Goal: Find contact information: Find contact information

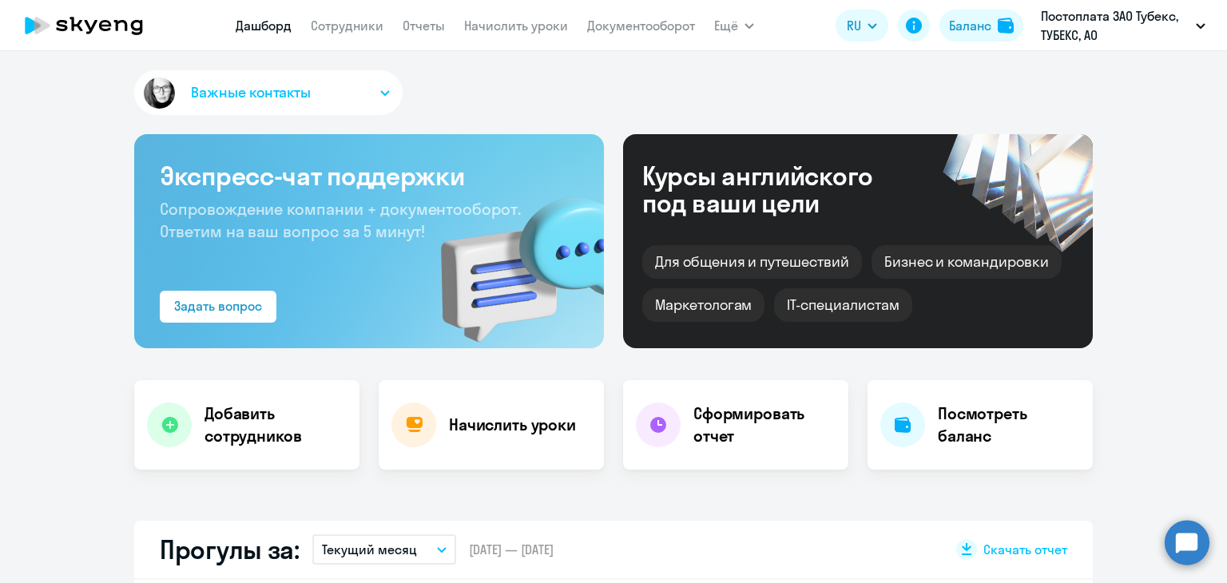
select select "30"
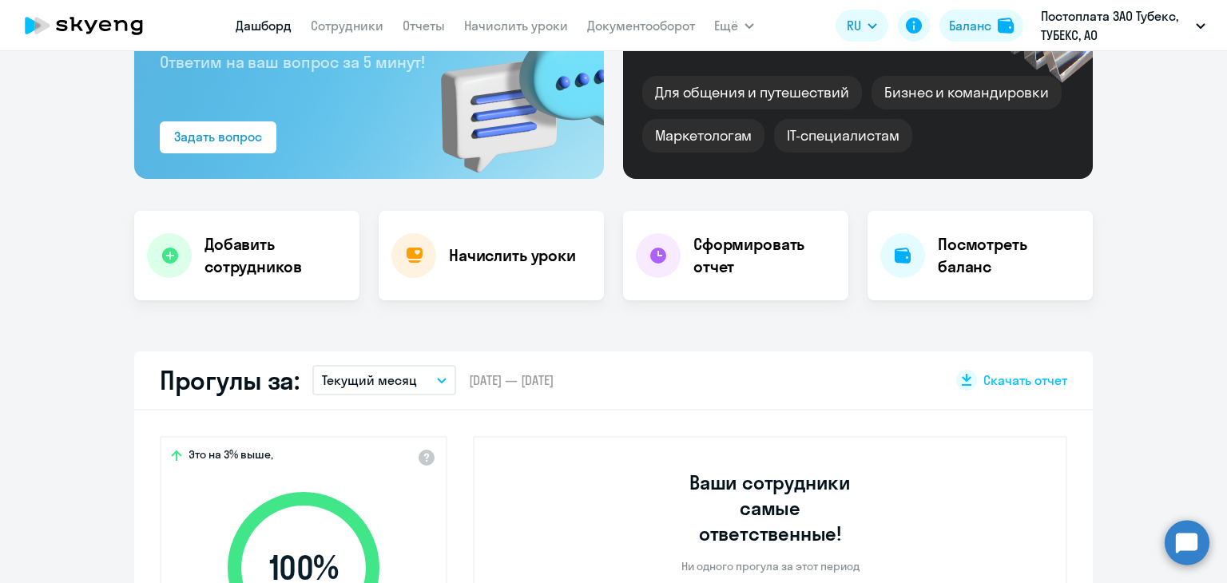
scroll to position [169, 0]
click at [359, 24] on link "Сотрудники" at bounding box center [347, 26] width 73 height 16
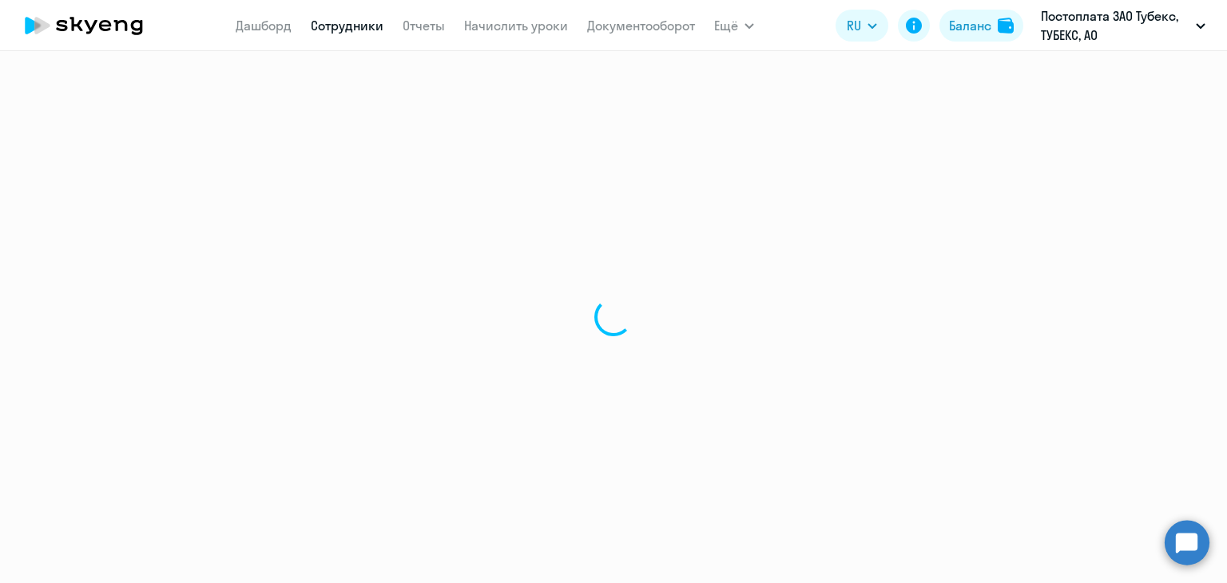
select select "30"
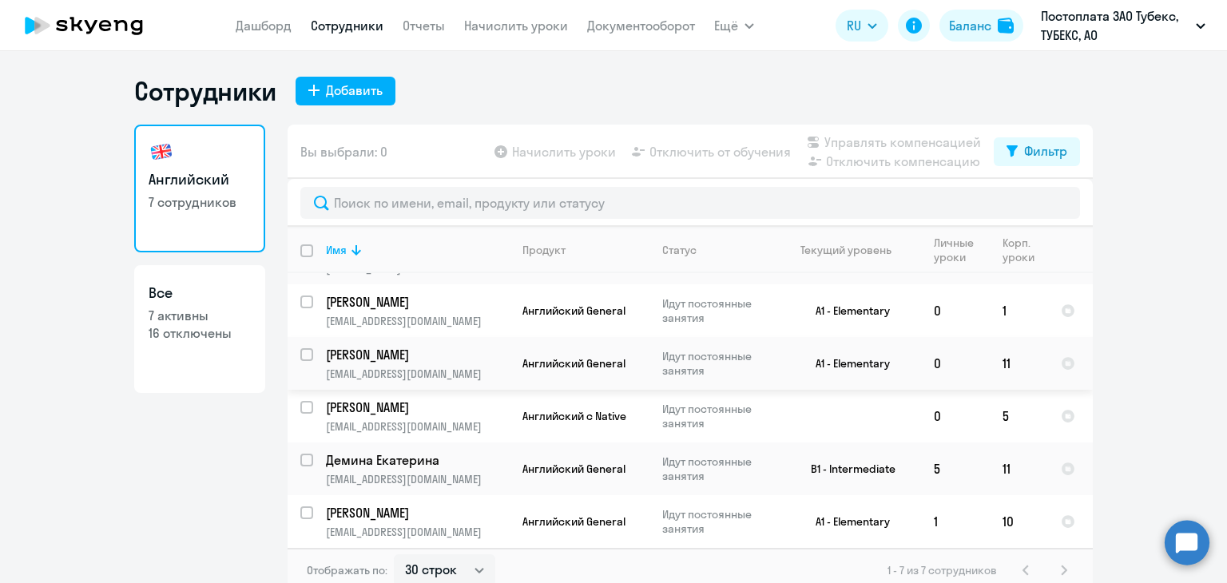
scroll to position [10, 0]
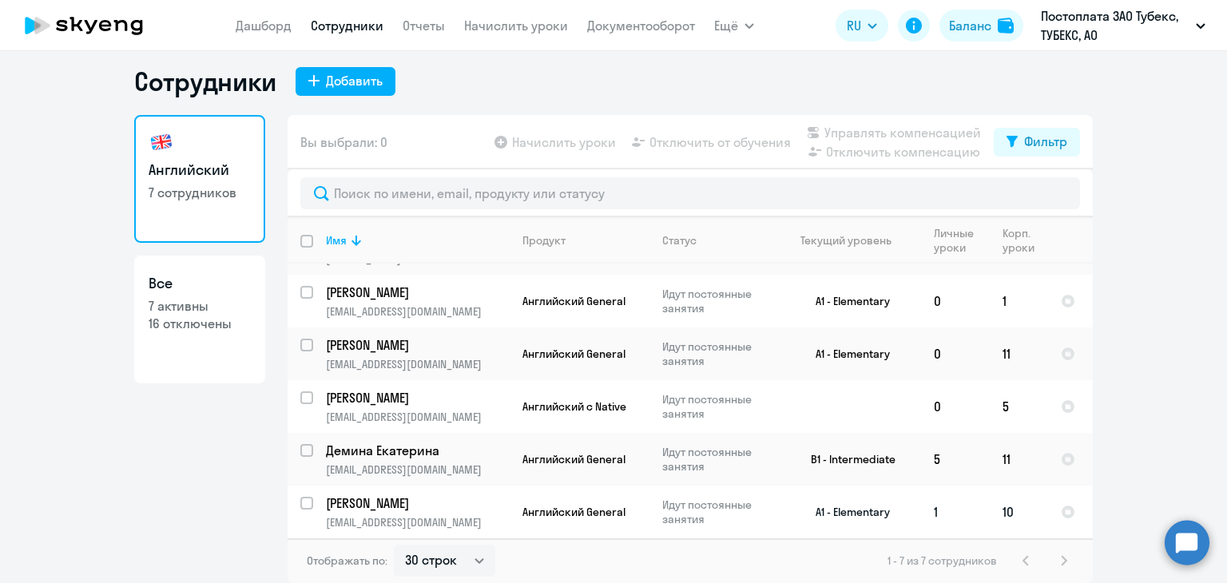
click at [395, 504] on p "[PERSON_NAME]" at bounding box center [416, 503] width 180 height 18
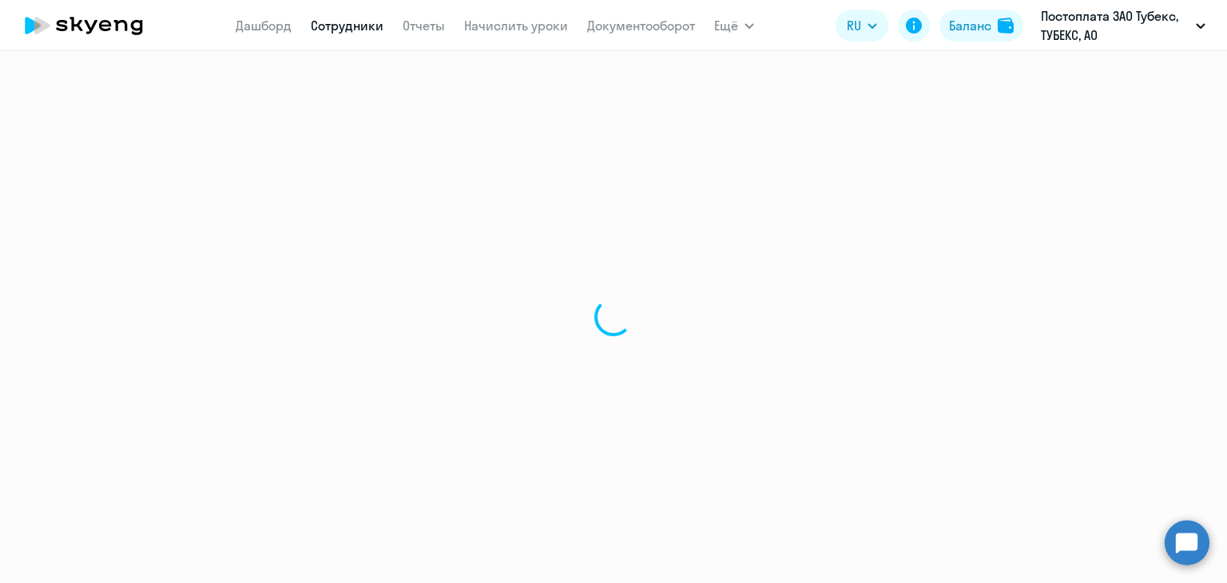
select select "english"
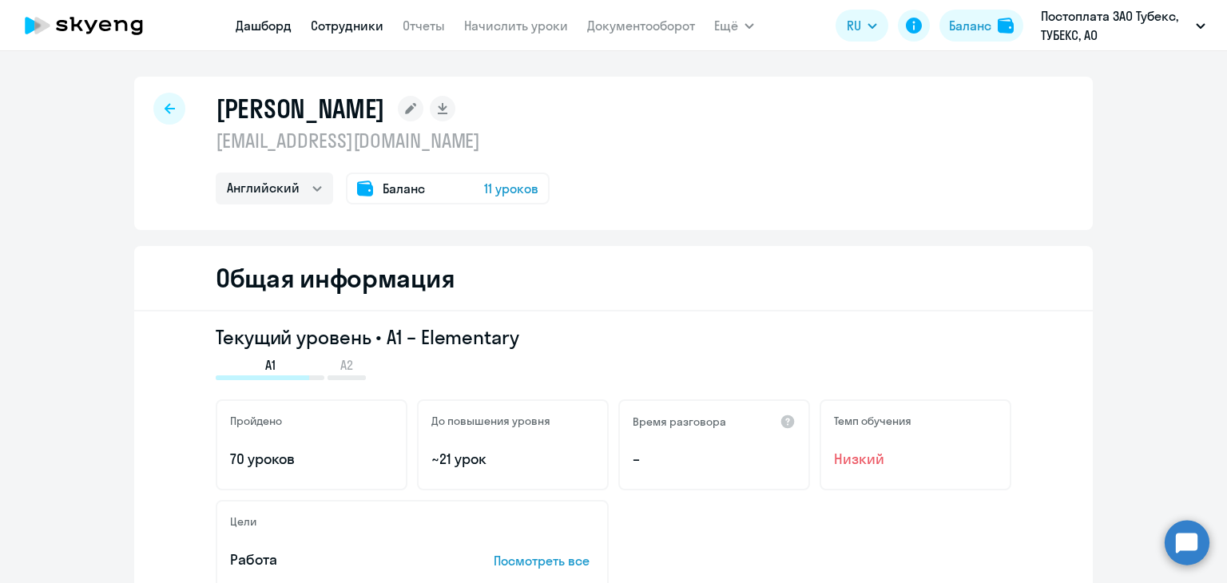
click at [262, 22] on link "Дашборд" at bounding box center [264, 26] width 56 height 16
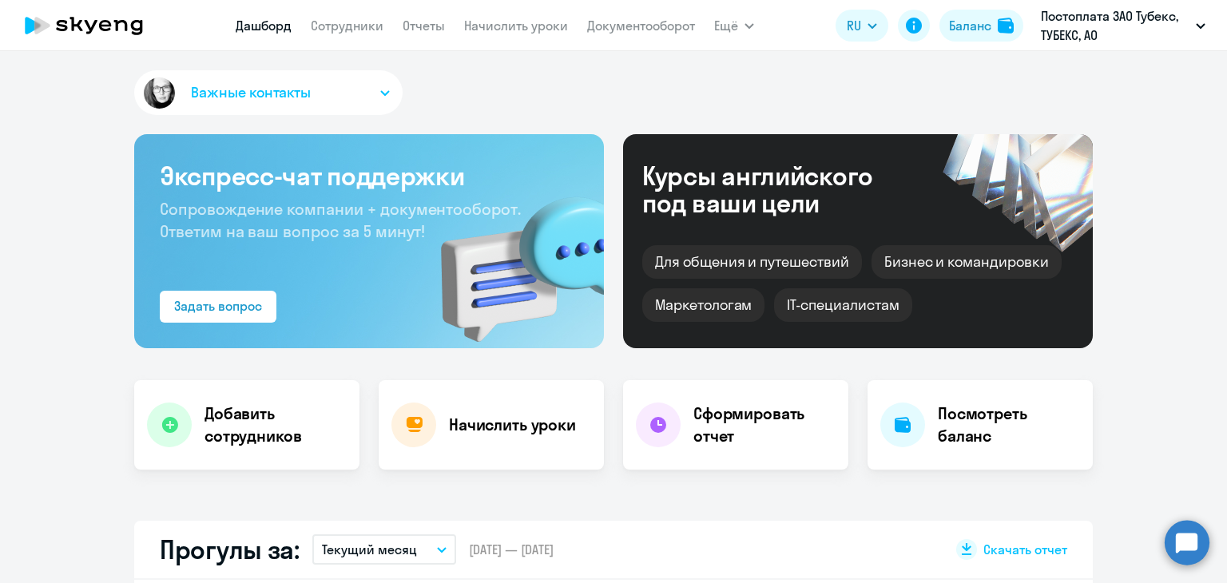
select select "30"
click at [368, 96] on button "Важные контакты" at bounding box center [268, 92] width 268 height 45
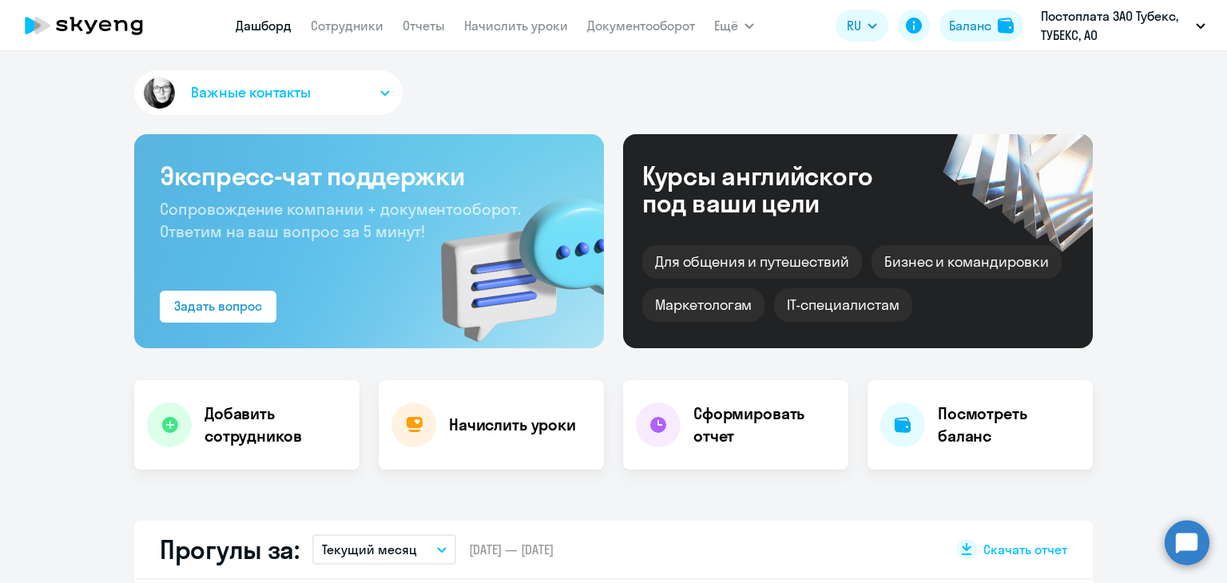
click at [366, 90] on button "Важные контакты" at bounding box center [268, 92] width 268 height 45
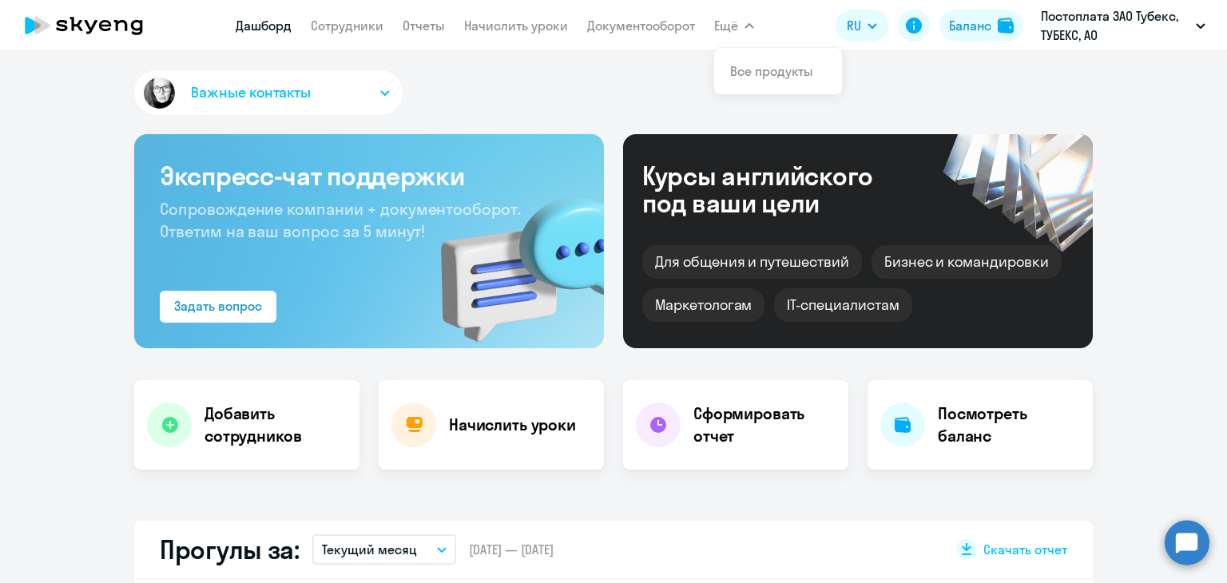
click at [384, 82] on button "Важные контакты" at bounding box center [268, 92] width 268 height 45
